Goal: Information Seeking & Learning: Learn about a topic

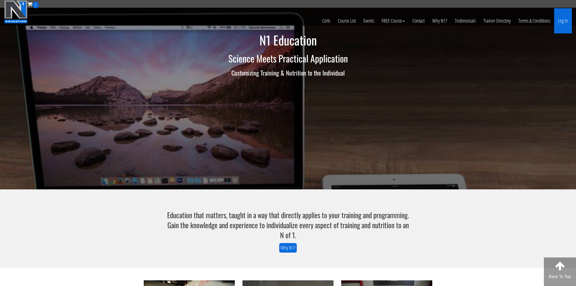
click at [564, 22] on link "Log In" at bounding box center [563, 20] width 18 height 25
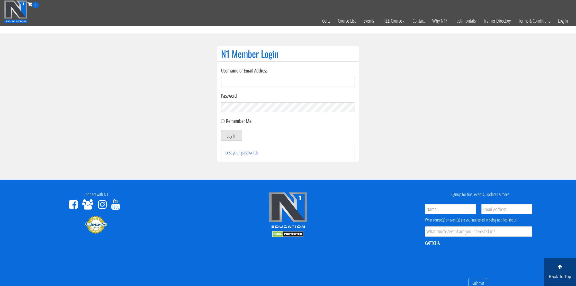
type input "nmotohashi1101@gmail.com"
click at [237, 135] on button "Log In" at bounding box center [231, 135] width 21 height 11
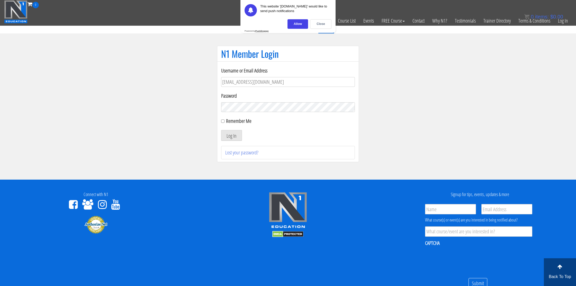
click at [322, 26] on div "Close" at bounding box center [320, 24] width 21 height 10
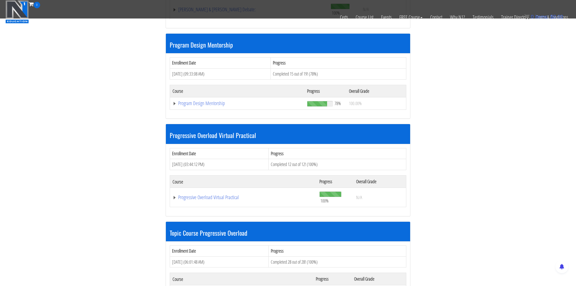
scroll to position [524, 0]
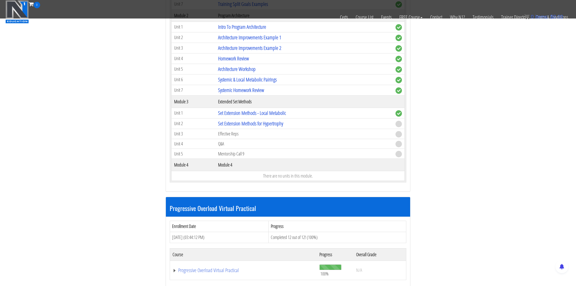
scroll to position [714, 0]
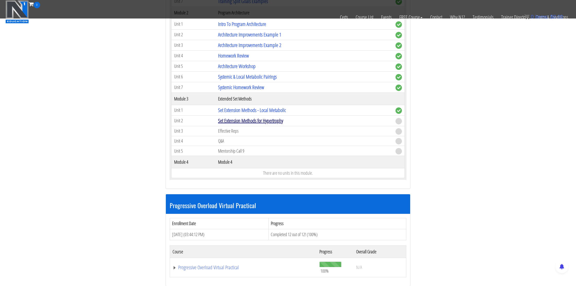
click at [260, 122] on link "Set Extension Methods for Hypertrophy" at bounding box center [250, 120] width 65 height 7
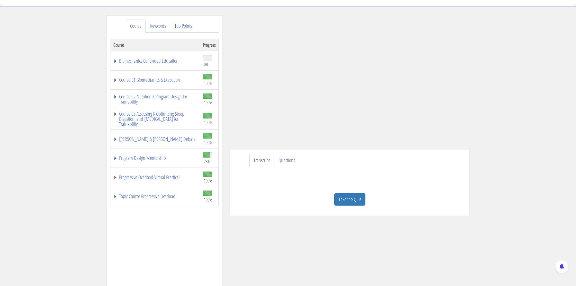
scroll to position [90, 0]
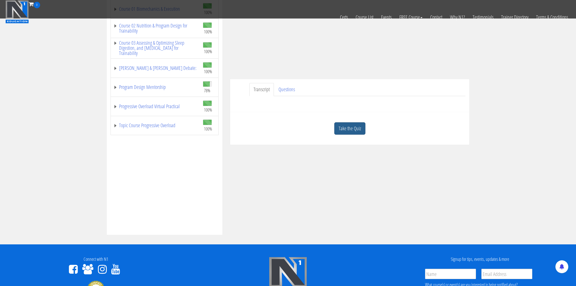
click at [355, 133] on link "Take the Quiz" at bounding box center [349, 128] width 31 height 13
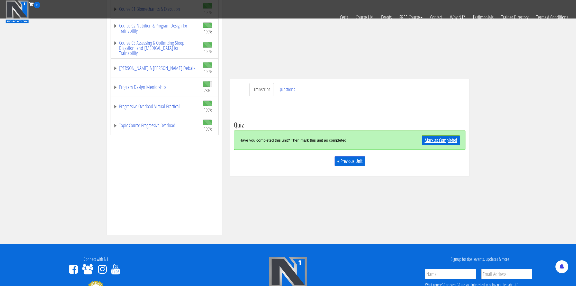
click at [439, 141] on link "Mark as Completed" at bounding box center [441, 141] width 38 height 10
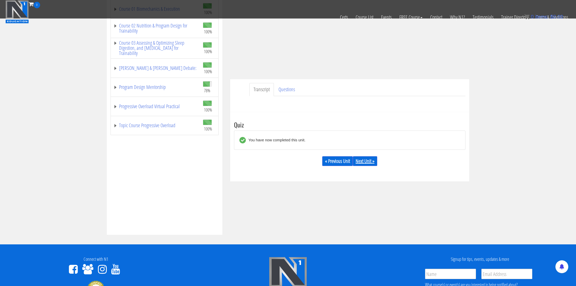
click at [370, 163] on link "Next Unit »" at bounding box center [365, 161] width 24 height 10
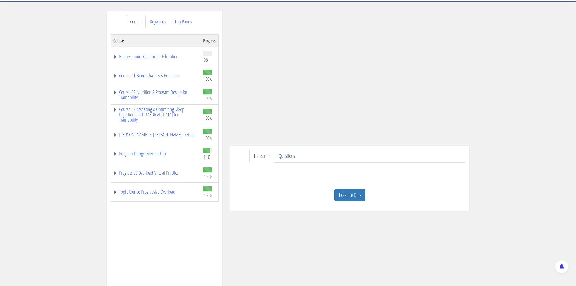
scroll to position [37, 0]
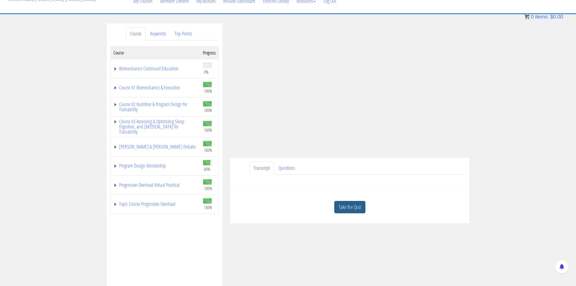
click at [353, 205] on link "Take the Quiz" at bounding box center [349, 207] width 31 height 13
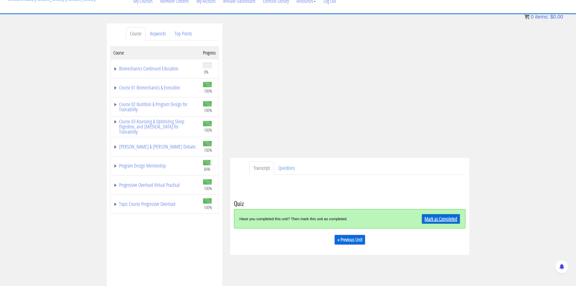
click at [434, 217] on link "Mark as Completed" at bounding box center [441, 219] width 38 height 10
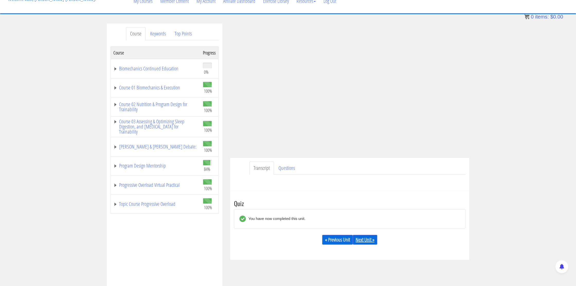
click at [373, 242] on link "Next Unit »" at bounding box center [365, 240] width 24 height 10
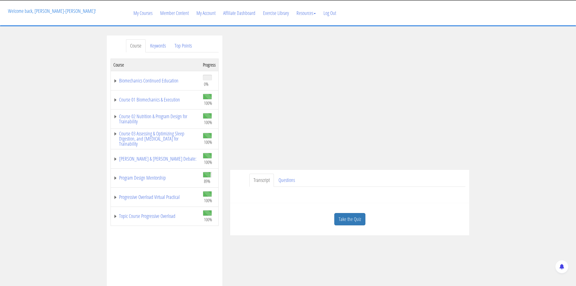
scroll to position [26, 0]
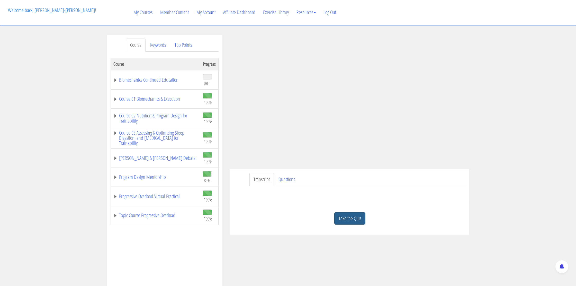
click at [347, 222] on link "Take the Quiz" at bounding box center [349, 219] width 31 height 13
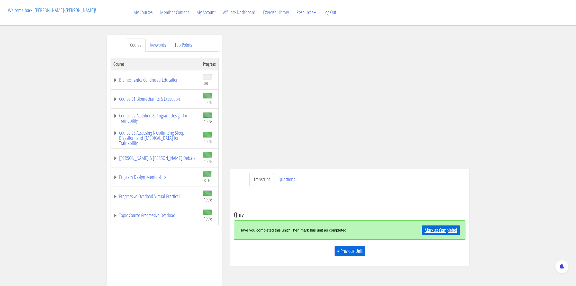
click at [430, 231] on link "Mark as Completed" at bounding box center [441, 231] width 38 height 10
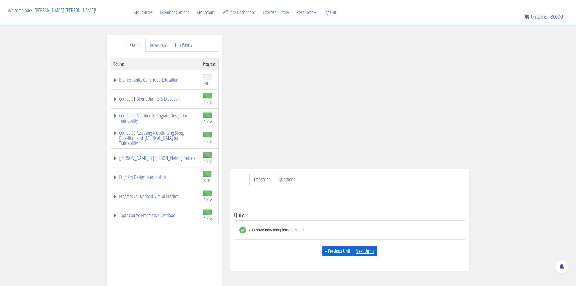
click at [362, 250] on link "Next Unit »" at bounding box center [365, 251] width 24 height 10
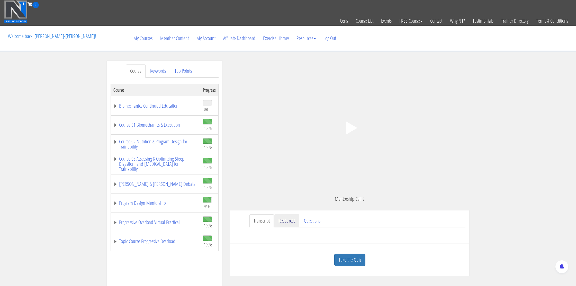
click at [288, 225] on link "Resources" at bounding box center [287, 221] width 25 height 13
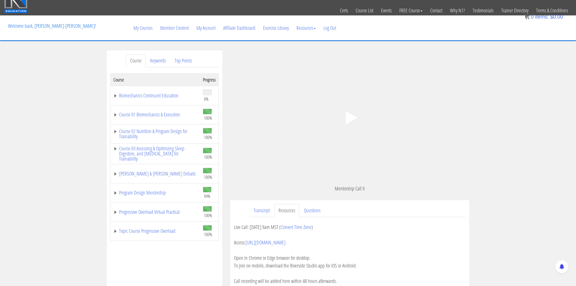
scroll to position [13, 0]
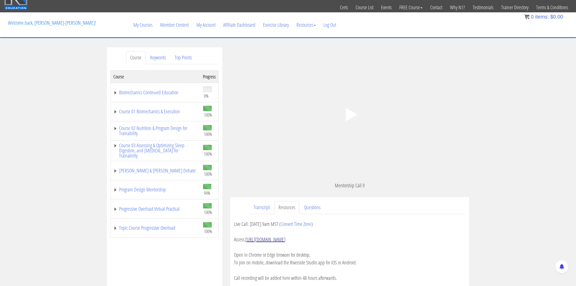
click at [286, 240] on link "[URL][DOMAIN_NAME]" at bounding box center [265, 239] width 40 height 7
